Goal: Find specific page/section: Find specific page/section

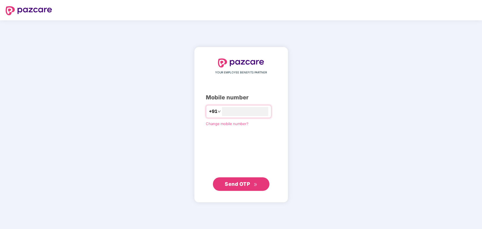
type input "**********"
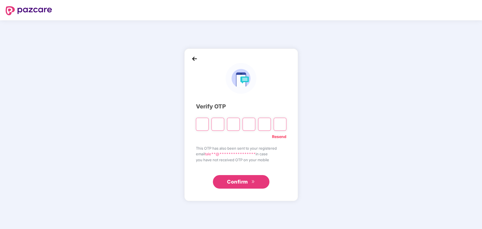
type input "*"
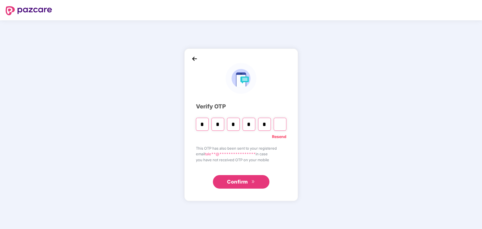
type input "*"
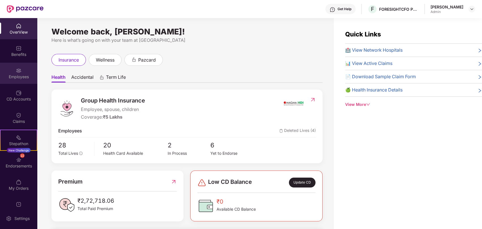
click at [14, 73] on div "Employees" at bounding box center [18, 73] width 37 height 21
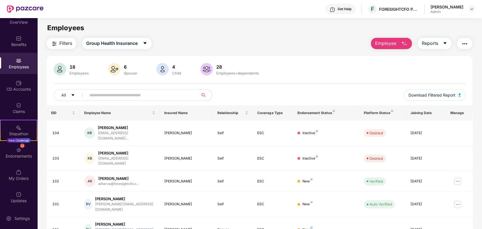
scroll to position [11, 0]
click at [477, 71] on div "Filters Group Health Insurance Employee Reports 18 Employees 6 Spouse 4 Child 2…" at bounding box center [259, 216] width 444 height 357
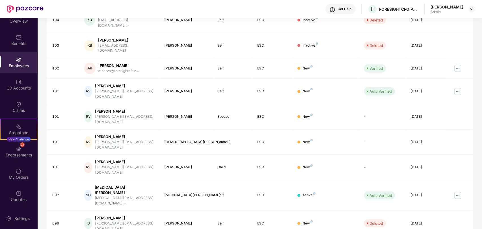
scroll to position [118, 0]
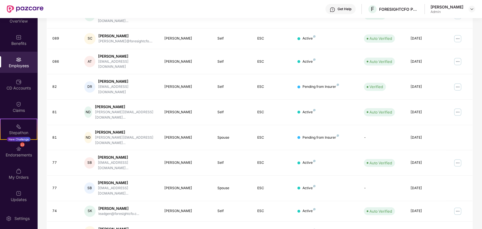
click at [475, 144] on div "Filters Group Health Insurance Employee Reports 18 Employees 6 Spouse 4 Child 2…" at bounding box center [259, 91] width 444 height 342
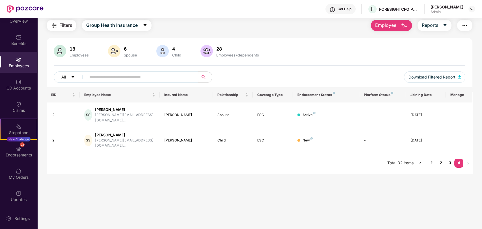
scroll to position [18, 0]
click at [448, 159] on link "3" at bounding box center [449, 163] width 9 height 8
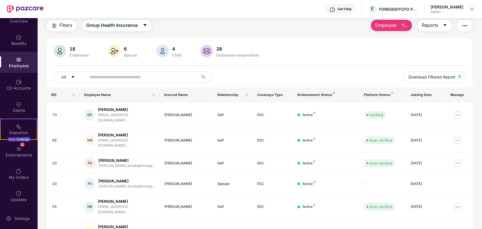
click at [477, 104] on div "Filters Group Health Insurance Employee Reports 18 Employees 6 Spouse 4 Child 2…" at bounding box center [259, 191] width 444 height 342
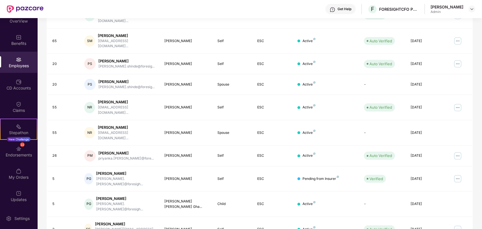
scroll to position [118, 0]
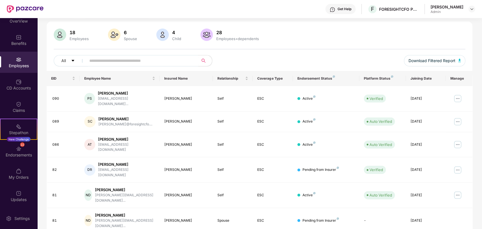
scroll to position [30, 0]
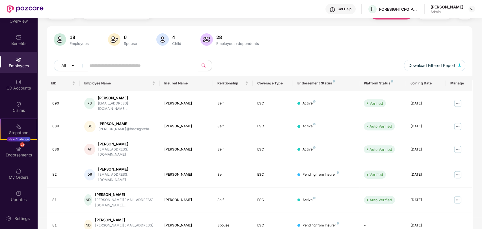
click at [170, 66] on input "text" at bounding box center [139, 65] width 101 height 8
type input "*********"
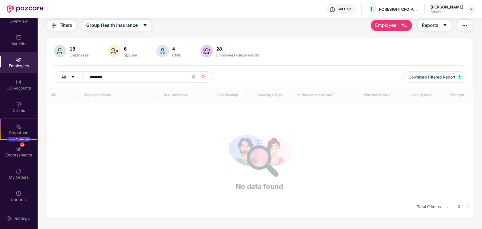
scroll to position [18, 0]
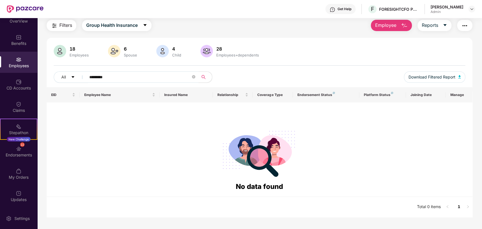
click at [71, 51] on div "18" at bounding box center [78, 49] width 21 height 6
click at [75, 57] on div "Employees" at bounding box center [78, 55] width 21 height 5
click at [193, 77] on icon "close-circle" at bounding box center [193, 76] width 3 height 3
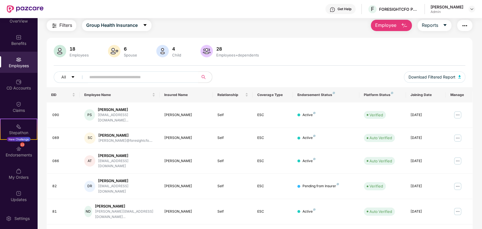
click at [475, 103] on div "Filters Group Health Insurance Employee Reports 18 Employees 6 Spouse 4 Child 2…" at bounding box center [259, 191] width 444 height 342
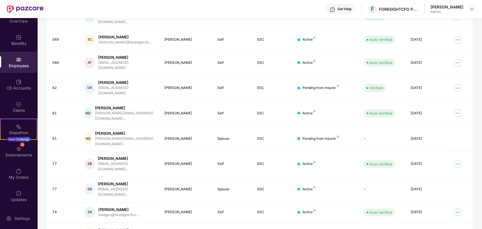
scroll to position [118, 0]
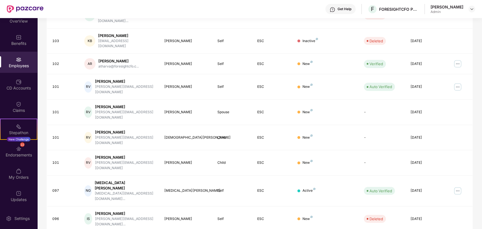
scroll to position [105, 0]
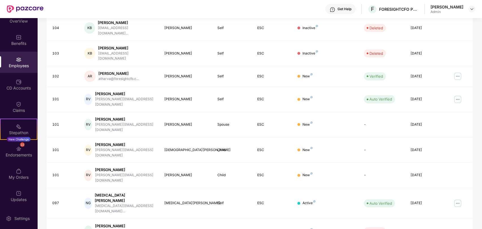
click at [472, 99] on div "Filters Group Health Insurance Employee Reports 18 Employees 6 Spouse 4 Child 2…" at bounding box center [259, 111] width 444 height 357
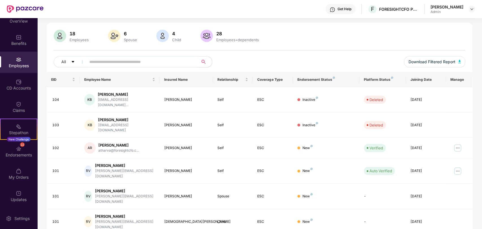
scroll to position [0, 0]
